Goal: Transaction & Acquisition: Book appointment/travel/reservation

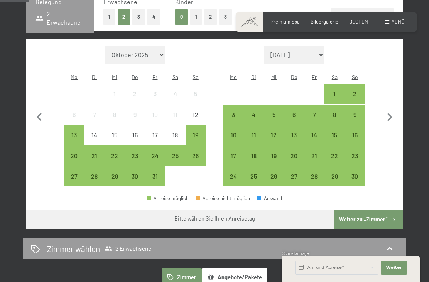
scroll to position [184, 0]
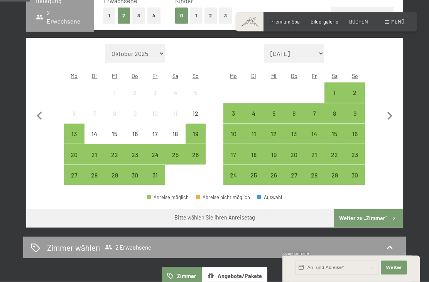
click at [392, 108] on icon "button" at bounding box center [390, 116] width 16 height 16
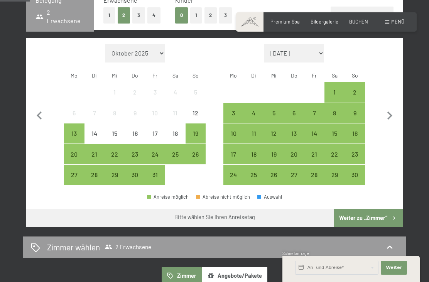
select select "2025-11-01"
select select "2025-12-01"
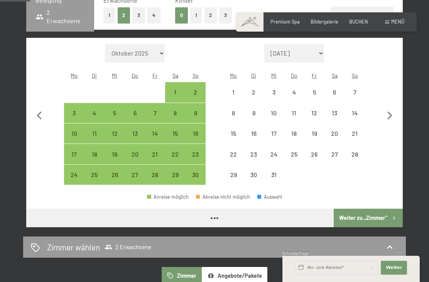
select select "2025-11-01"
select select "2025-12-01"
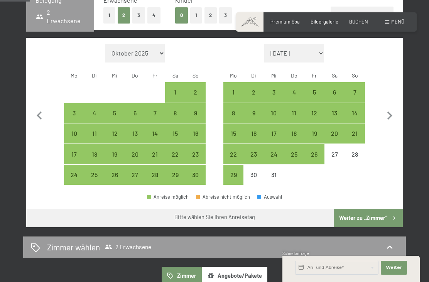
click at [360, 110] on div "14" at bounding box center [355, 119] width 19 height 19
select select "2025-11-01"
select select "2025-12-01"
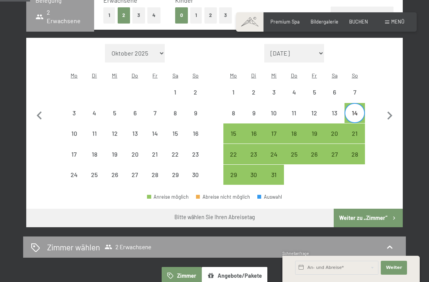
click at [359, 131] on div "21" at bounding box center [355, 140] width 19 height 19
select select "2025-11-01"
select select "2025-12-01"
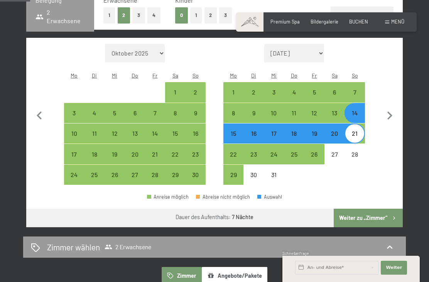
click at [336, 110] on div "13" at bounding box center [335, 119] width 19 height 19
select select "2025-11-01"
select select "2025-12-01"
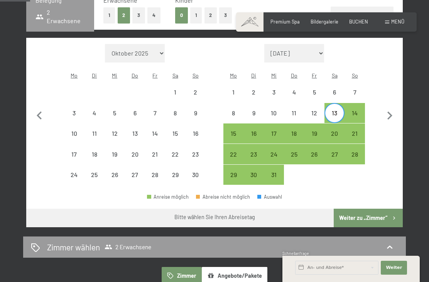
click at [335, 131] on div "20" at bounding box center [335, 140] width 19 height 19
select select "2025-11-01"
select select "2025-12-01"
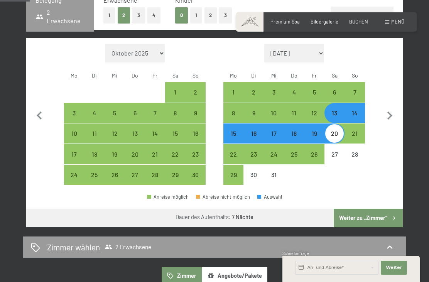
click at [377, 209] on button "Weiter zu „Zimmer“" at bounding box center [368, 218] width 69 height 19
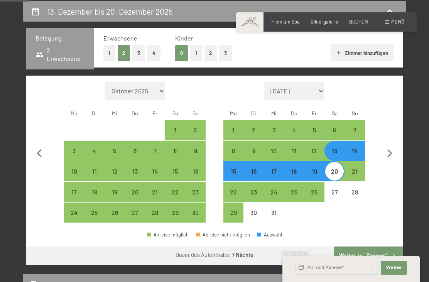
select select "2025-11-01"
select select "2025-12-01"
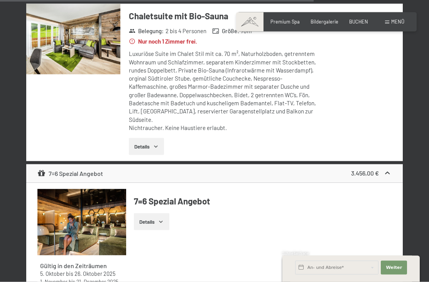
scroll to position [1621, 0]
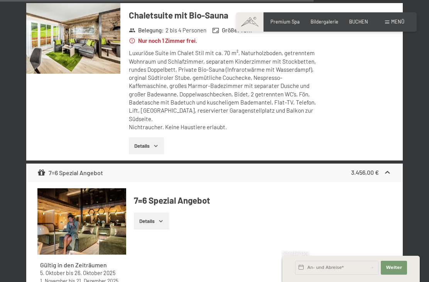
click at [158, 213] on button "Details" at bounding box center [151, 221] width 35 height 17
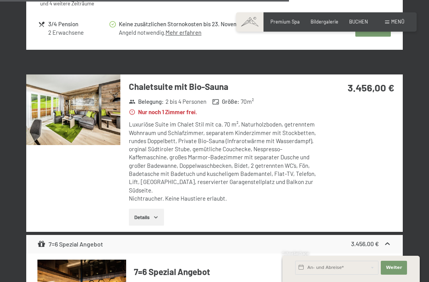
scroll to position [1549, 0]
click at [94, 98] on img at bounding box center [73, 110] width 94 height 71
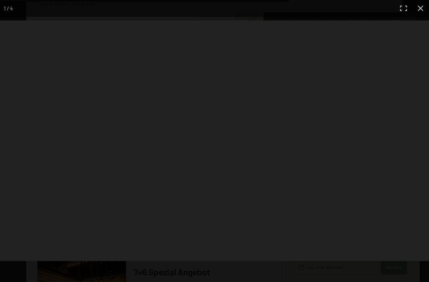
scroll to position [1549, 0]
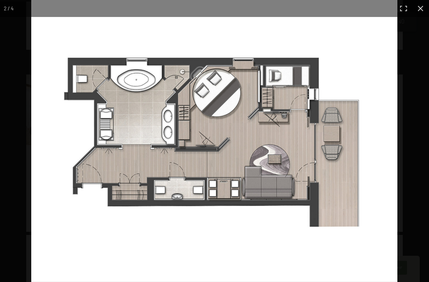
click at [373, 145] on img at bounding box center [214, 141] width 367 height 282
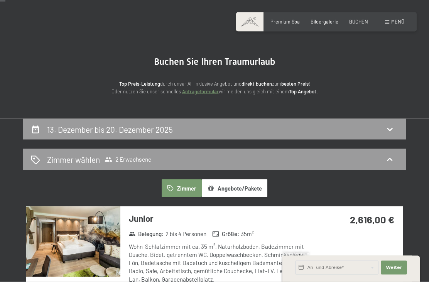
scroll to position [28, 0]
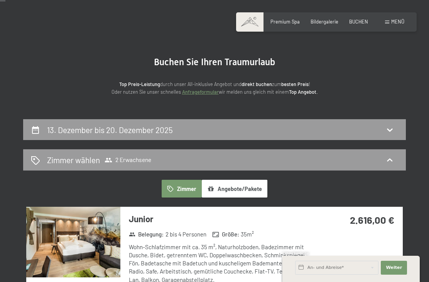
click at [288, 22] on span "Premium Spa" at bounding box center [285, 22] width 29 height 6
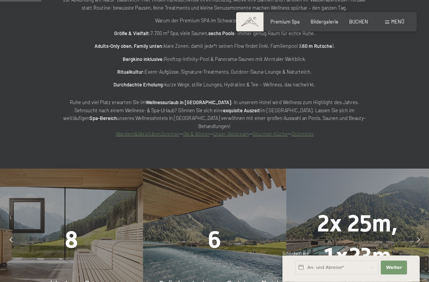
scroll to position [426, 0]
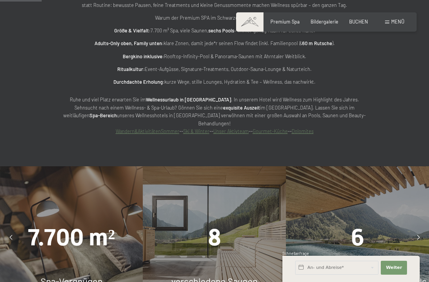
click at [199, 132] on link "Ski & Winter" at bounding box center [196, 131] width 26 height 6
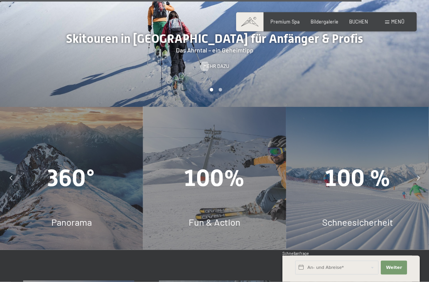
scroll to position [1833, 0]
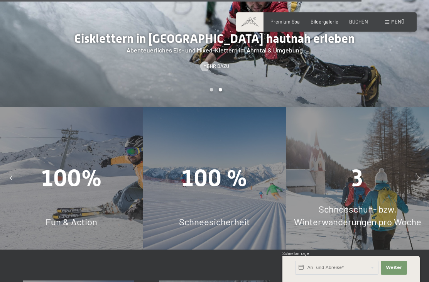
click at [382, 204] on span "Schneeschuh- bzw. Winterwanderungen pro Woche" at bounding box center [357, 216] width 127 height 24
click at [416, 171] on div at bounding box center [418, 178] width 15 height 15
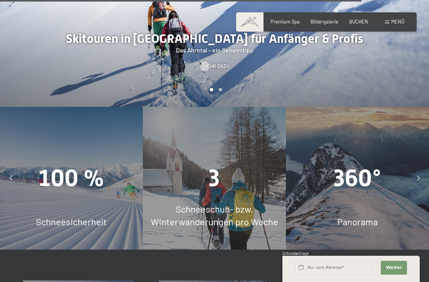
click at [214, 131] on div "3 Schneeschuh- bzw. Winterwanderungen pro Woche" at bounding box center [214, 178] width 143 height 143
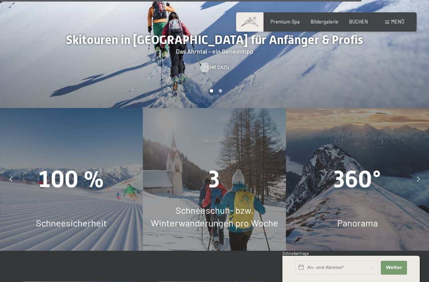
scroll to position [1824, 0]
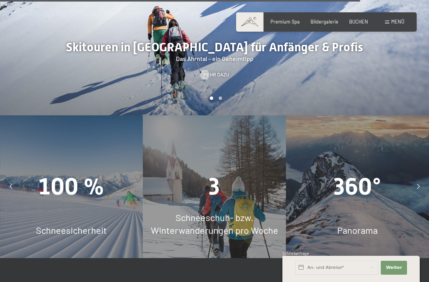
click at [223, 212] on span "Schneeschuh- bzw. Winterwanderungen pro Woche" at bounding box center [214, 224] width 127 height 24
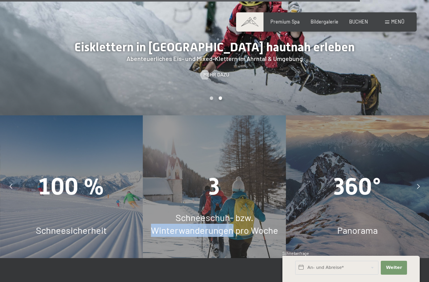
click at [265, 212] on span "Schneeschuh- bzw. Winterwanderungen pro Woche" at bounding box center [214, 224] width 127 height 24
click at [212, 173] on span "3" at bounding box center [214, 186] width 11 height 27
click at [230, 170] on div "3" at bounding box center [214, 186] width 143 height 33
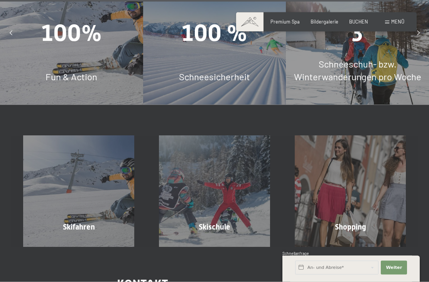
scroll to position [1978, 0]
click at [85, 136] on div "Skifahren Mehr erfahren" at bounding box center [79, 191] width 136 height 111
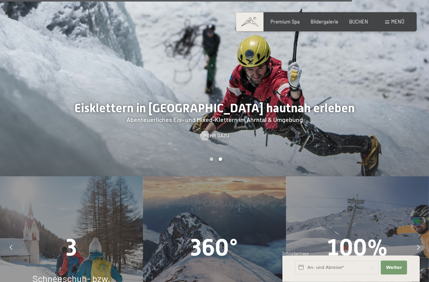
scroll to position [1763, 0]
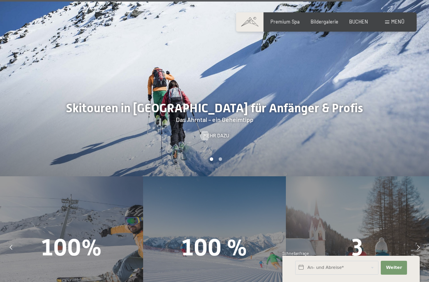
click at [348, 231] on div "3" at bounding box center [357, 247] width 143 height 33
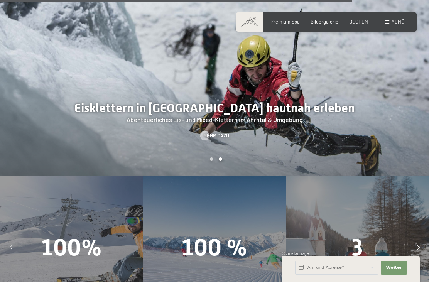
click at [351, 273] on span "Schneeschuh- bzw. Winterwanderungen pro Woche" at bounding box center [357, 285] width 127 height 24
click at [353, 233] on div "3 Schneeschuh- bzw. Winterwanderungen pro Woche" at bounding box center [357, 248] width 143 height 143
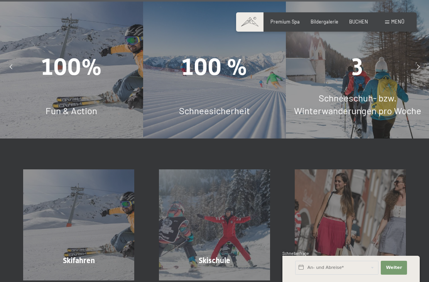
scroll to position [1944, 0]
click at [81, 169] on div "Skifahren Mehr erfahren" at bounding box center [79, 224] width 136 height 111
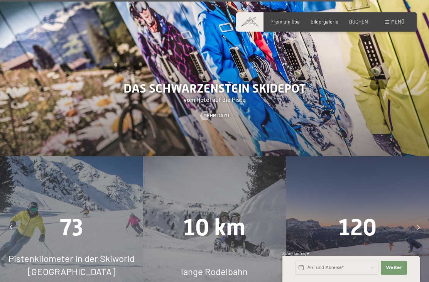
scroll to position [1778, 0]
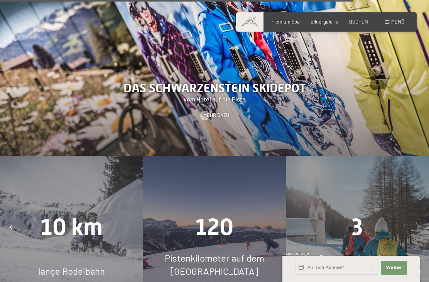
click at [242, 253] on span "Pistenkilometer auf dem Kronplatz" at bounding box center [215, 265] width 100 height 24
click at [86, 214] on span "10 km" at bounding box center [72, 227] width 62 height 27
click at [361, 252] on div "Schneeschuh- bzw. Winterwanderungen pro Woche" at bounding box center [357, 265] width 143 height 26
click at [363, 214] on span "3" at bounding box center [357, 227] width 11 height 27
click at [368, 253] on span "Schneeschuh- bzw. Winterwanderungen pro Woche" at bounding box center [357, 265] width 127 height 24
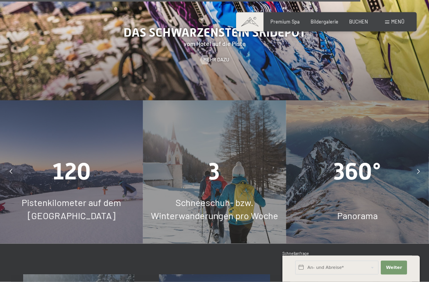
scroll to position [1834, 0]
click at [324, 21] on span "Bildergalerie" at bounding box center [325, 22] width 28 height 6
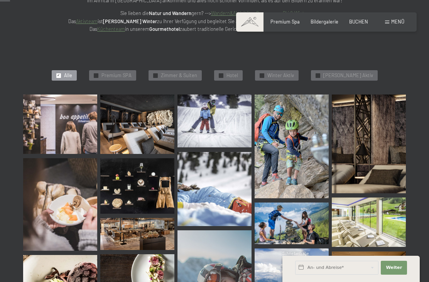
scroll to position [143, 0]
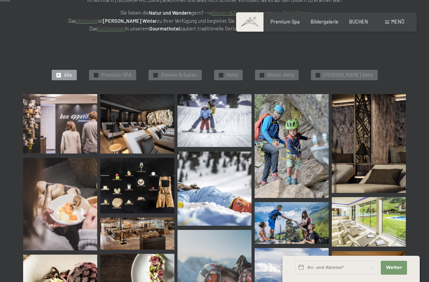
click at [285, 75] on span "Winter Aktiv" at bounding box center [281, 75] width 27 height 7
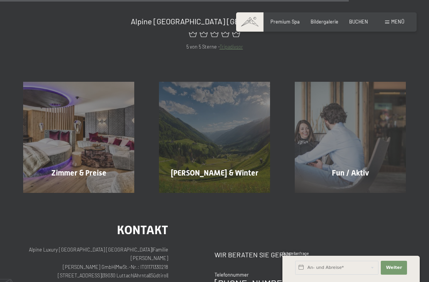
scroll to position [787, 0]
click at [373, 159] on div "Fun / Aktiv Mehr erfahren" at bounding box center [351, 136] width 136 height 111
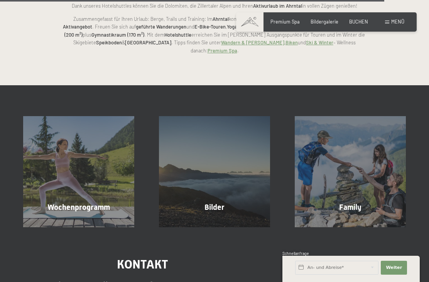
scroll to position [1464, 0]
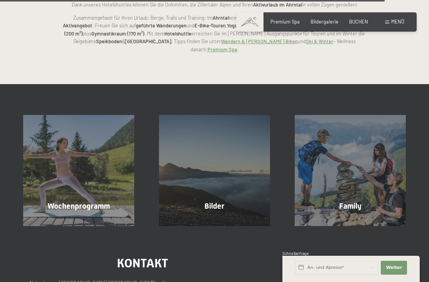
click at [87, 202] on span "Wochenprogramm" at bounding box center [79, 206] width 63 height 9
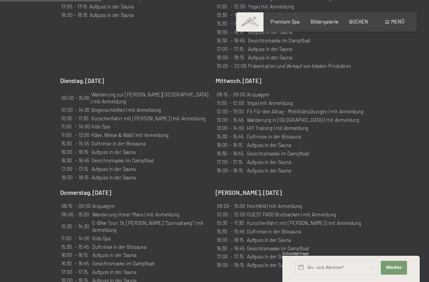
scroll to position [564, 0]
click at [326, 210] on td "GUEST PASS Brotbacken | mit Anmeldung" at bounding box center [304, 214] width 115 height 8
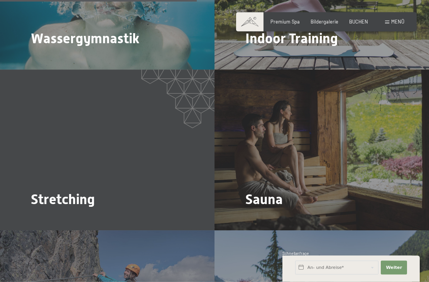
scroll to position [1090, 0]
click at [265, 217] on span "Mehr dazu" at bounding box center [262, 220] width 26 height 7
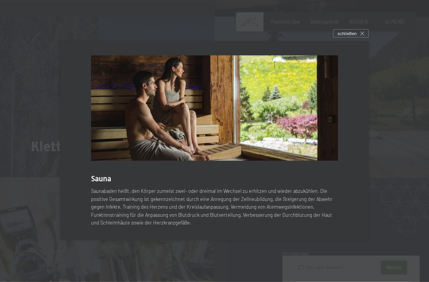
scroll to position [1305, 0]
click at [361, 38] on div "schließen" at bounding box center [351, 33] width 36 height 8
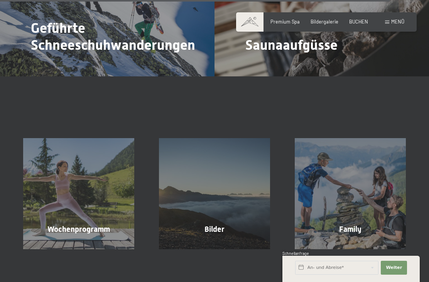
scroll to position [2210, 0]
click at [232, 224] on div "Bilder" at bounding box center [215, 229] width 136 height 11
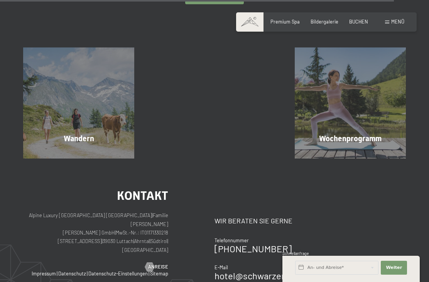
scroll to position [1643, 0]
click at [370, 134] on span "Wochenprogramm" at bounding box center [350, 138] width 63 height 9
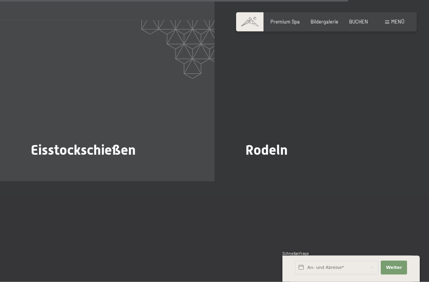
scroll to position [1930, 0]
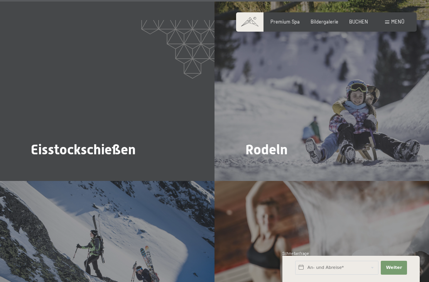
click at [261, 168] on span "Mehr dazu" at bounding box center [262, 171] width 26 height 7
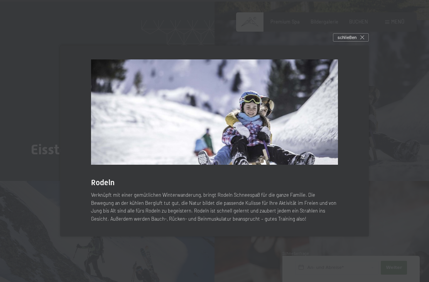
click at [364, 39] on icon at bounding box center [363, 38] width 4 height 4
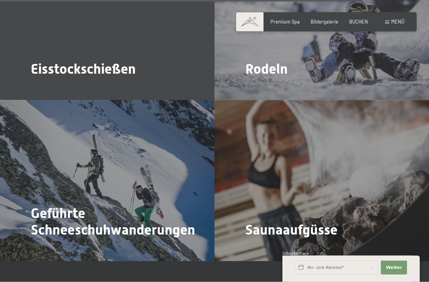
scroll to position [2011, 0]
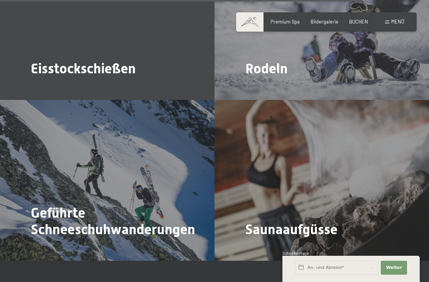
click at [161, 155] on div "Geführte Schneeschuhwanderungen Mehr dazu" at bounding box center [107, 180] width 215 height 161
click at [50, 248] on span "Mehr dazu" at bounding box center [47, 251] width 26 height 7
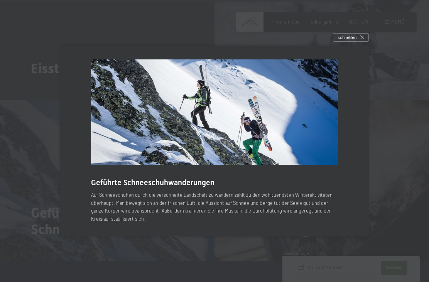
click at [363, 39] on icon at bounding box center [363, 38] width 4 height 4
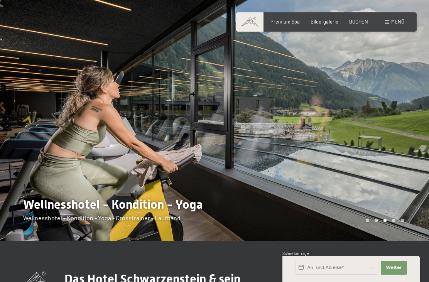
scroll to position [0, 0]
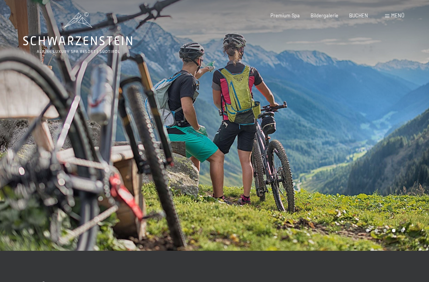
click at [329, 18] on div "Bildergalerie" at bounding box center [325, 15] width 28 height 7
click at [326, 15] on span "Bildergalerie" at bounding box center [325, 15] width 28 height 6
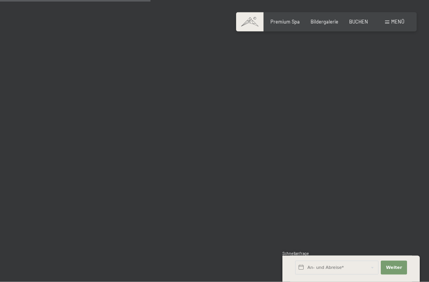
scroll to position [2127, 0]
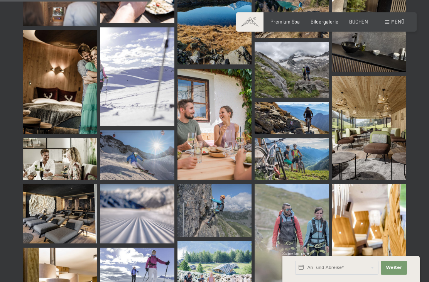
click at [373, 145] on img at bounding box center [369, 128] width 74 height 104
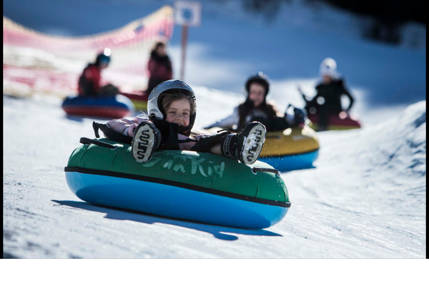
scroll to position [2152, 0]
